Goal: Task Accomplishment & Management: Manage account settings

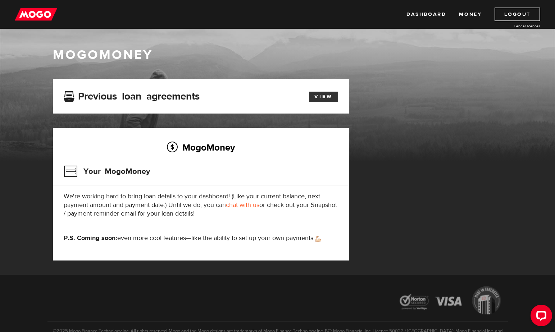
click at [325, 96] on link "View" at bounding box center [323, 97] width 29 height 10
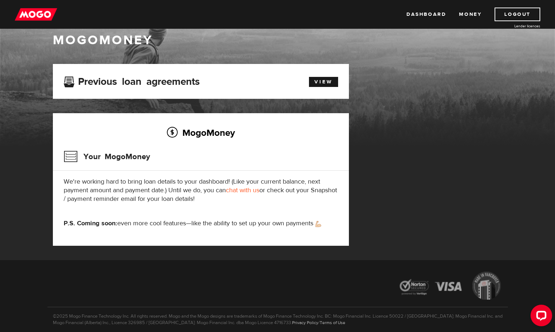
scroll to position [44, 0]
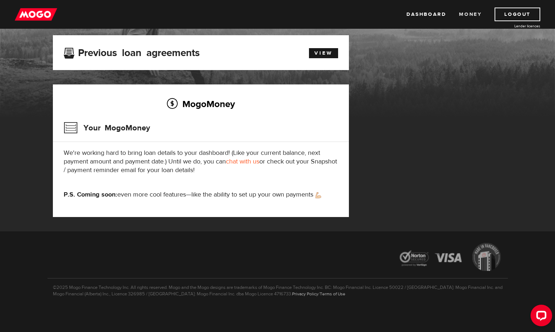
click at [472, 15] on link "Money" at bounding box center [470, 15] width 23 height 14
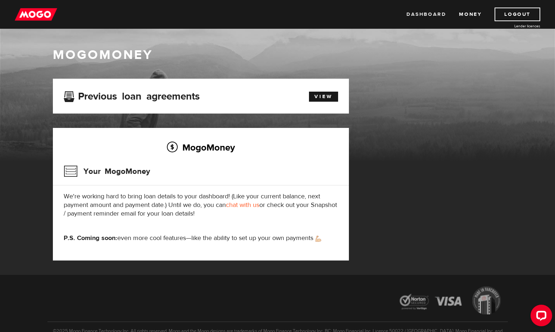
click at [427, 11] on link "Dashboard" at bounding box center [426, 15] width 40 height 14
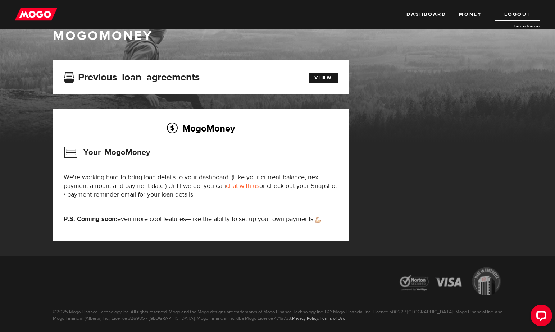
scroll to position [44, 0]
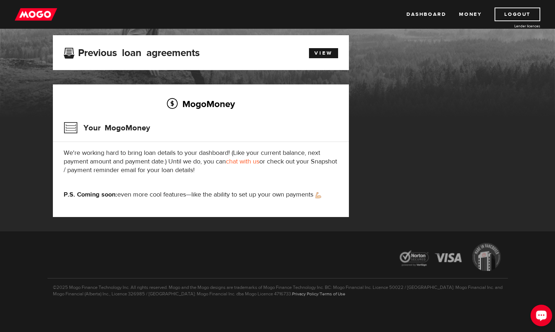
click at [538, 319] on div "Open LiveChat chat widget" at bounding box center [541, 315] width 12 height 12
click at [429, 13] on link "Dashboard" at bounding box center [426, 15] width 40 height 14
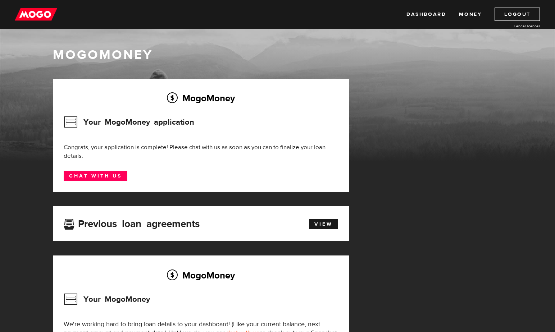
drag, startPoint x: 307, startPoint y: 99, endPoint x: 257, endPoint y: 133, distance: 61.1
drag, startPoint x: 257, startPoint y: 133, endPoint x: 20, endPoint y: 152, distance: 237.3
click at [20, 152] on div "MogoMoney" at bounding box center [277, 103] width 555 height 115
click at [389, 204] on div "MogoMoney Your MogoMoney application Expired Your MogoMoney credit decision has…" at bounding box center [277, 241] width 460 height 324
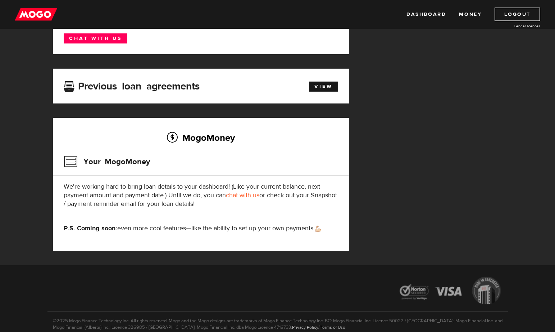
scroll to position [172, 0]
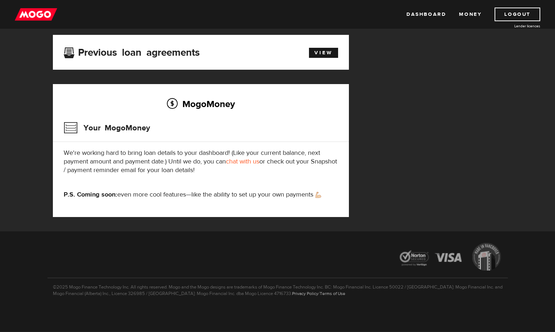
click at [454, 146] on div "MogoMoney Your MogoMoney application Expired Your MogoMoney credit decision has…" at bounding box center [277, 69] width 460 height 324
click at [515, 14] on link "Logout" at bounding box center [517, 15] width 46 height 14
